Goal: Find specific page/section: Find specific page/section

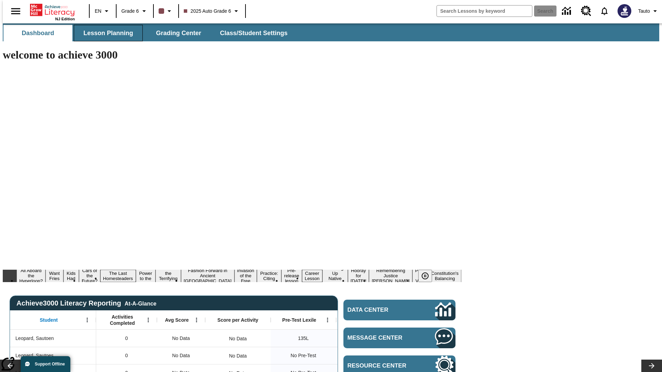
click at [105, 33] on span "Lesson Planning" at bounding box center [108, 33] width 50 height 8
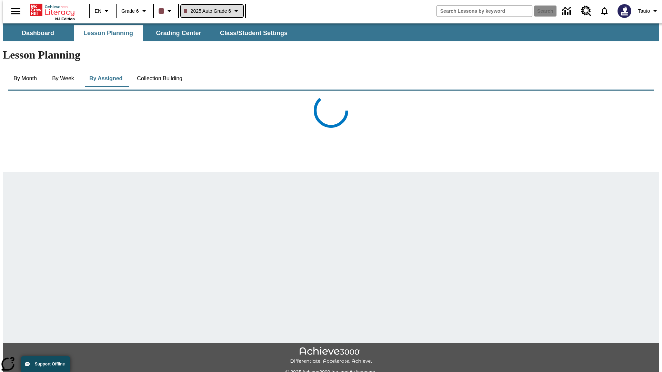
click at [210, 11] on span "2025 Auto Grade 6" at bounding box center [208, 11] width 48 height 7
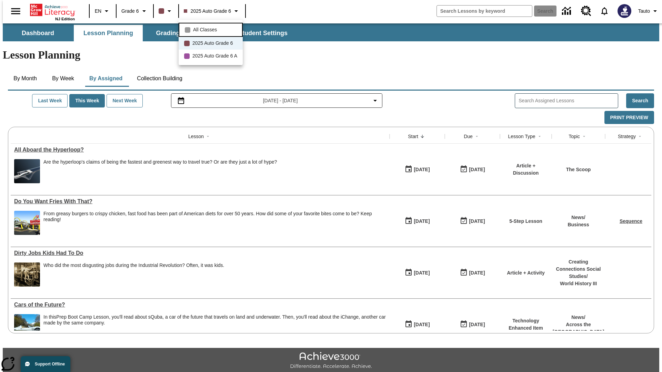
click at [211, 29] on span "All Classes" at bounding box center [205, 29] width 24 height 7
